Goal: Navigation & Orientation: Find specific page/section

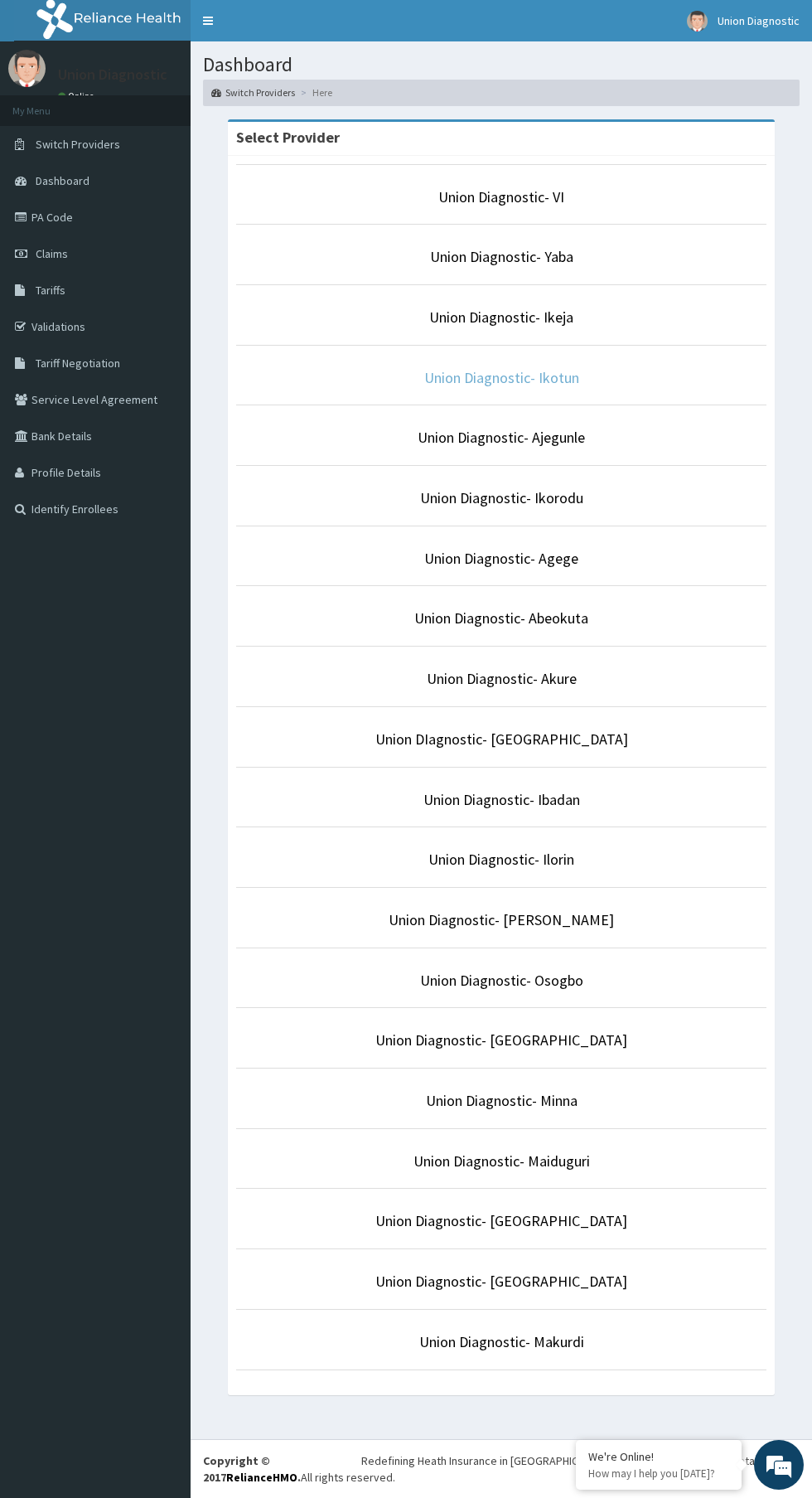
click at [546, 378] on link "Union Diagnostic- Ikotun" at bounding box center [502, 378] width 155 height 19
